Goal: Transaction & Acquisition: Subscribe to service/newsletter

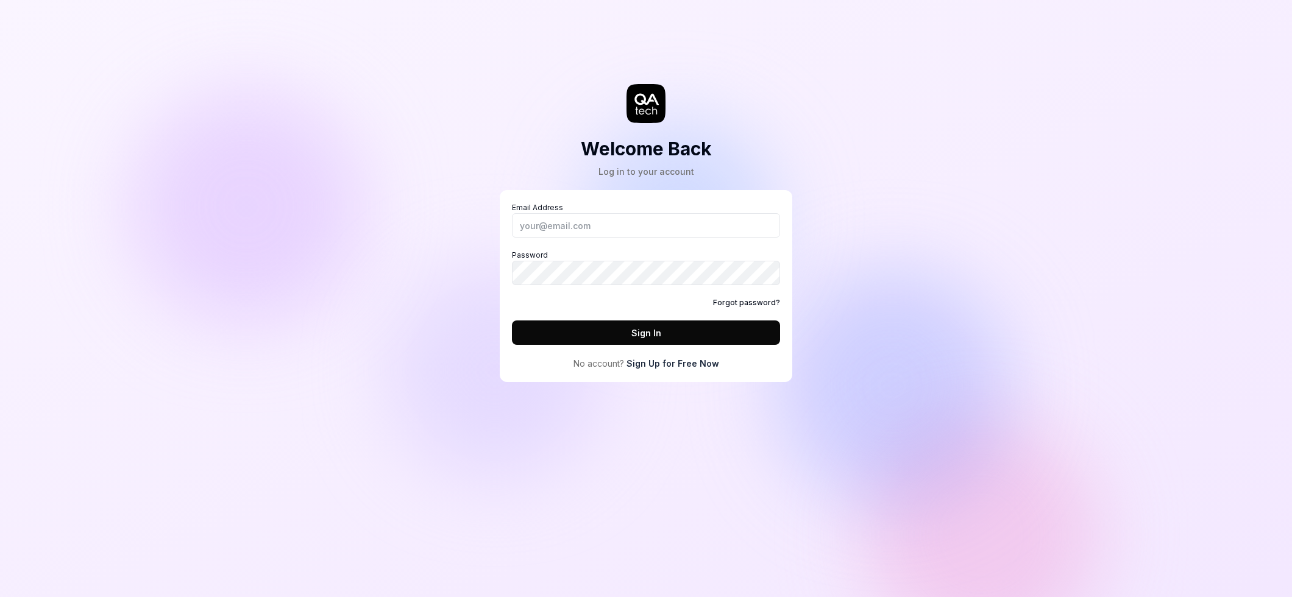
click at [661, 364] on link "Sign Up for Free Now" at bounding box center [673, 363] width 93 height 13
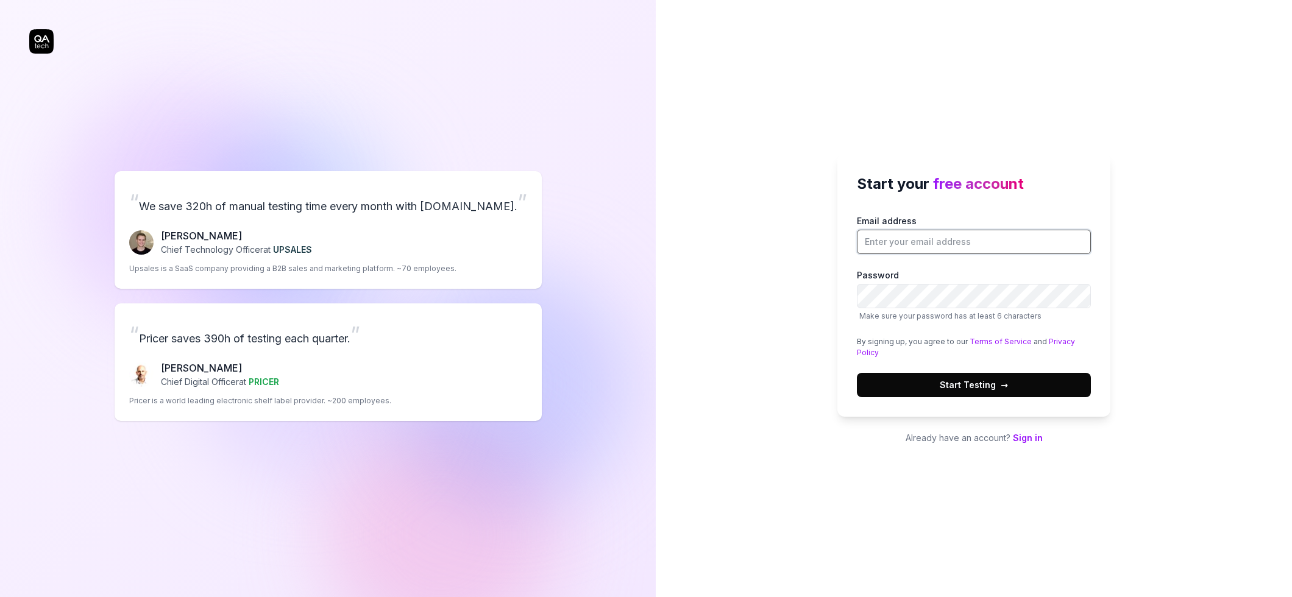
click at [881, 239] on input "Email address" at bounding box center [974, 242] width 234 height 24
click at [927, 247] on input "Email address" at bounding box center [974, 242] width 234 height 24
type input "[EMAIL_ADDRESS][DOMAIN_NAME]"
click at [990, 382] on span "Start Testing →" at bounding box center [974, 385] width 68 height 13
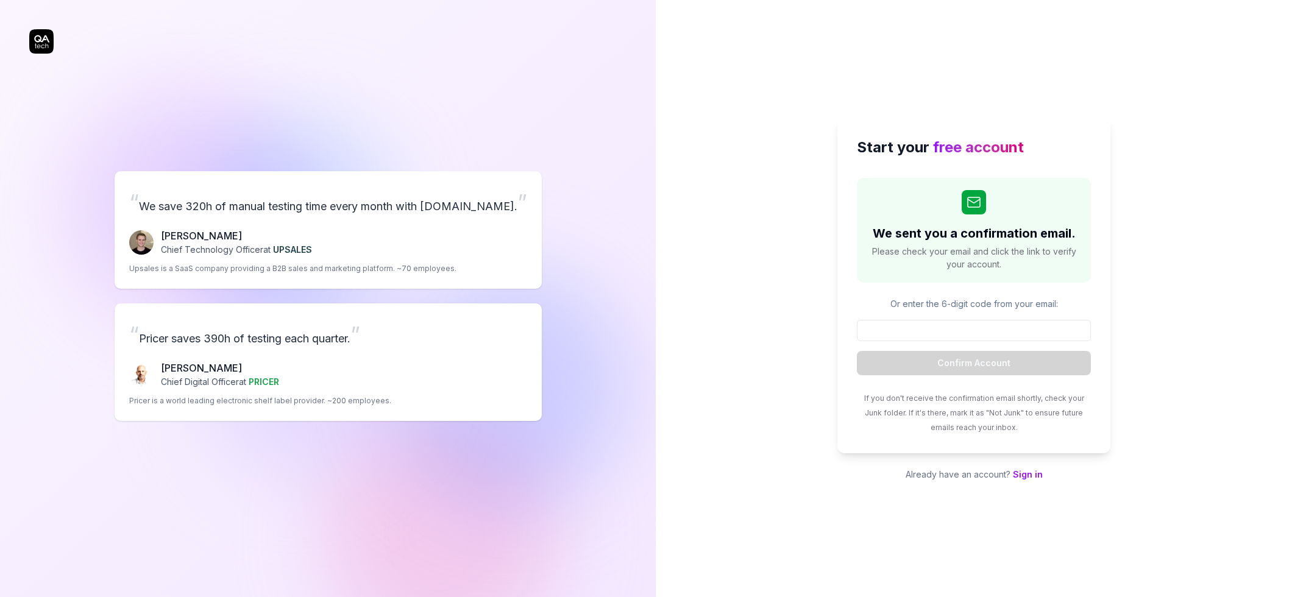
click at [946, 329] on input at bounding box center [974, 330] width 234 height 21
type input "186216"
click at [991, 365] on button "Confirm Account" at bounding box center [974, 363] width 234 height 24
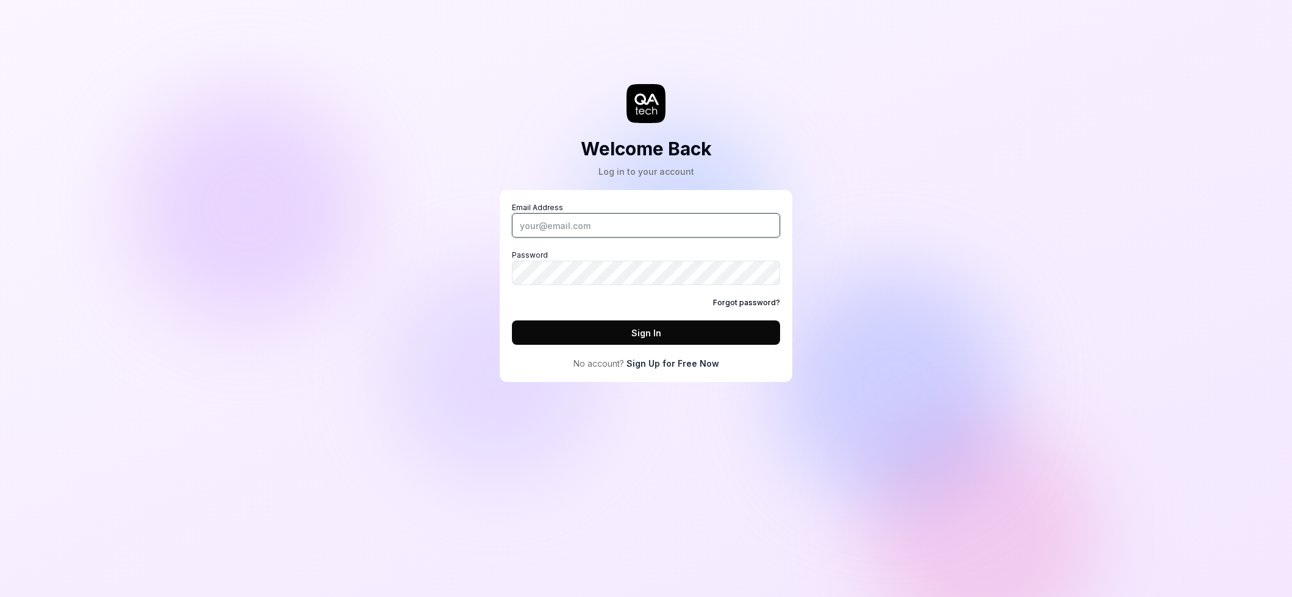
click at [580, 224] on input "Email Address" at bounding box center [646, 225] width 268 height 24
click at [579, 223] on input "Email Address" at bounding box center [646, 225] width 268 height 24
type input "[EMAIL_ADDRESS][DOMAIN_NAME]"
click at [512, 321] on button "Sign In" at bounding box center [646, 333] width 268 height 24
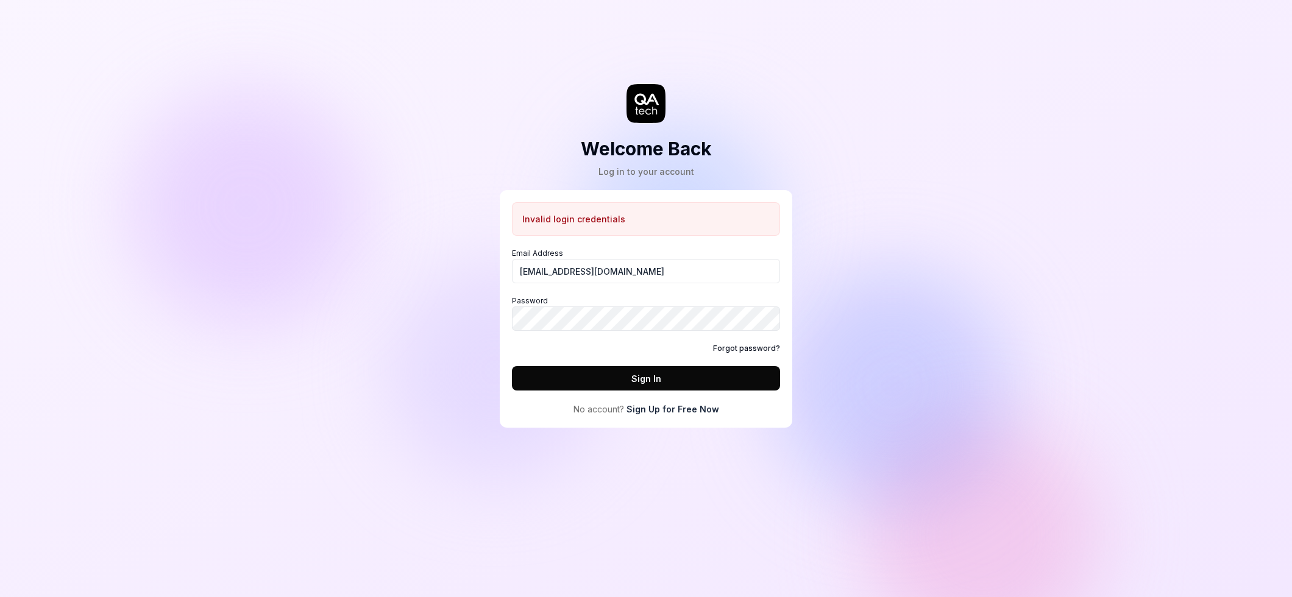
click at [672, 408] on link "Sign Up for Free Now" at bounding box center [673, 409] width 93 height 13
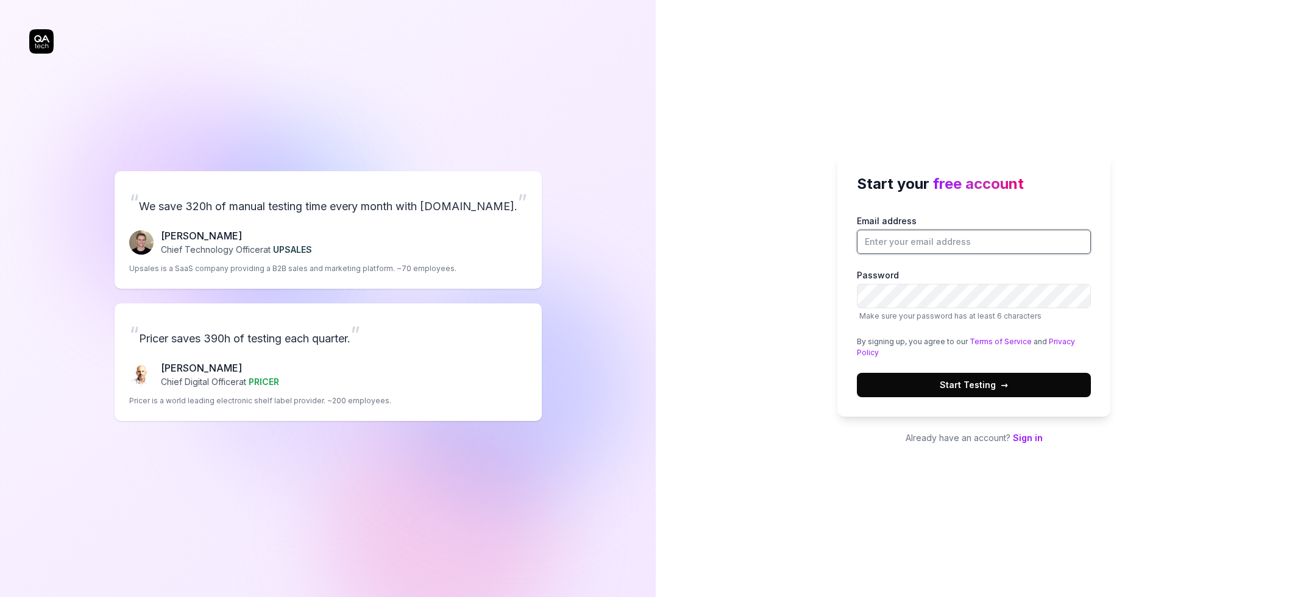
click at [933, 247] on input "Email address" at bounding box center [974, 242] width 234 height 24
click at [944, 247] on input "Email address" at bounding box center [974, 242] width 234 height 24
type input "[EMAIL_ADDRESS][DOMAIN_NAME]"
click at [977, 391] on span "Start Testing →" at bounding box center [974, 385] width 68 height 13
